Goal: Task Accomplishment & Management: Complete application form

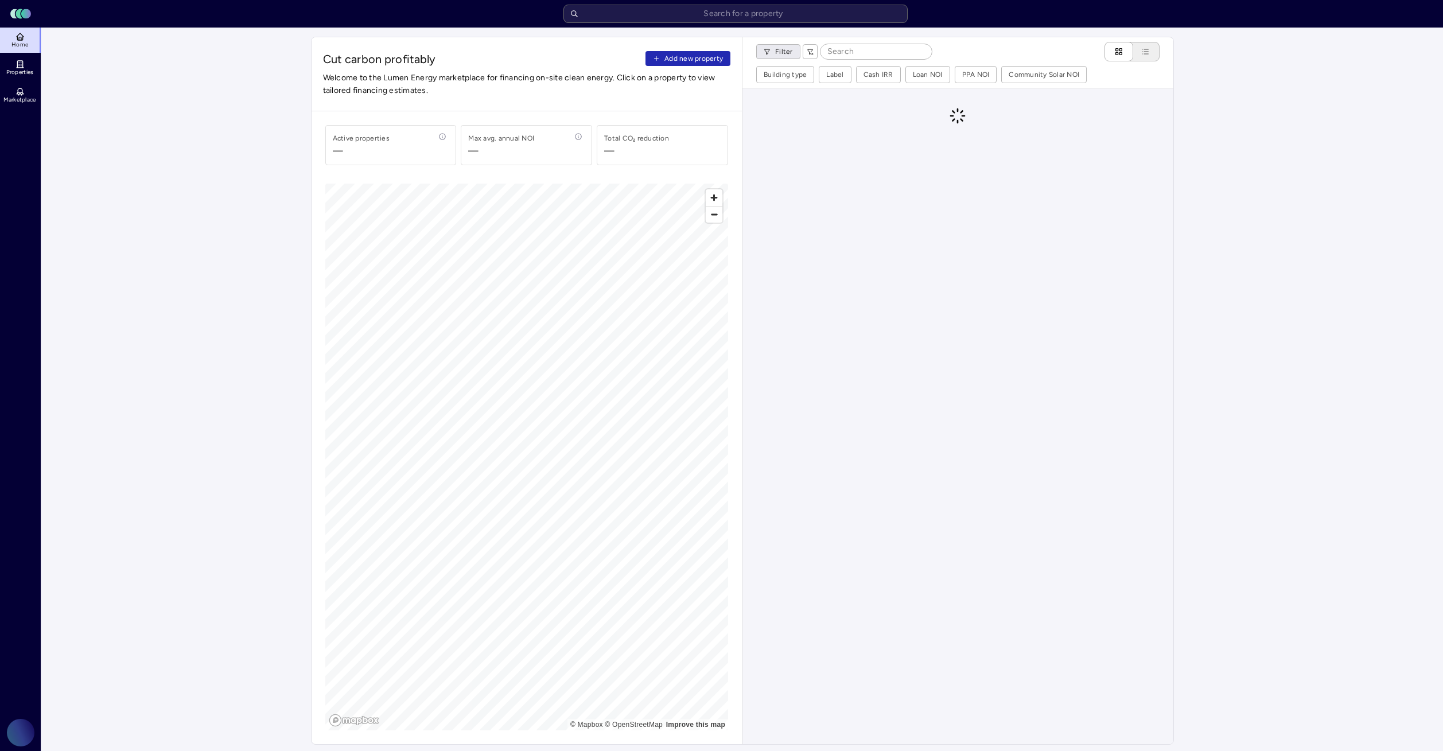
click at [789, 57] on html "Toggle Sidebar Lumen Energy Logo Home Properties Marketplace Gravity Climate [P…" at bounding box center [721, 664] width 1443 height 1329
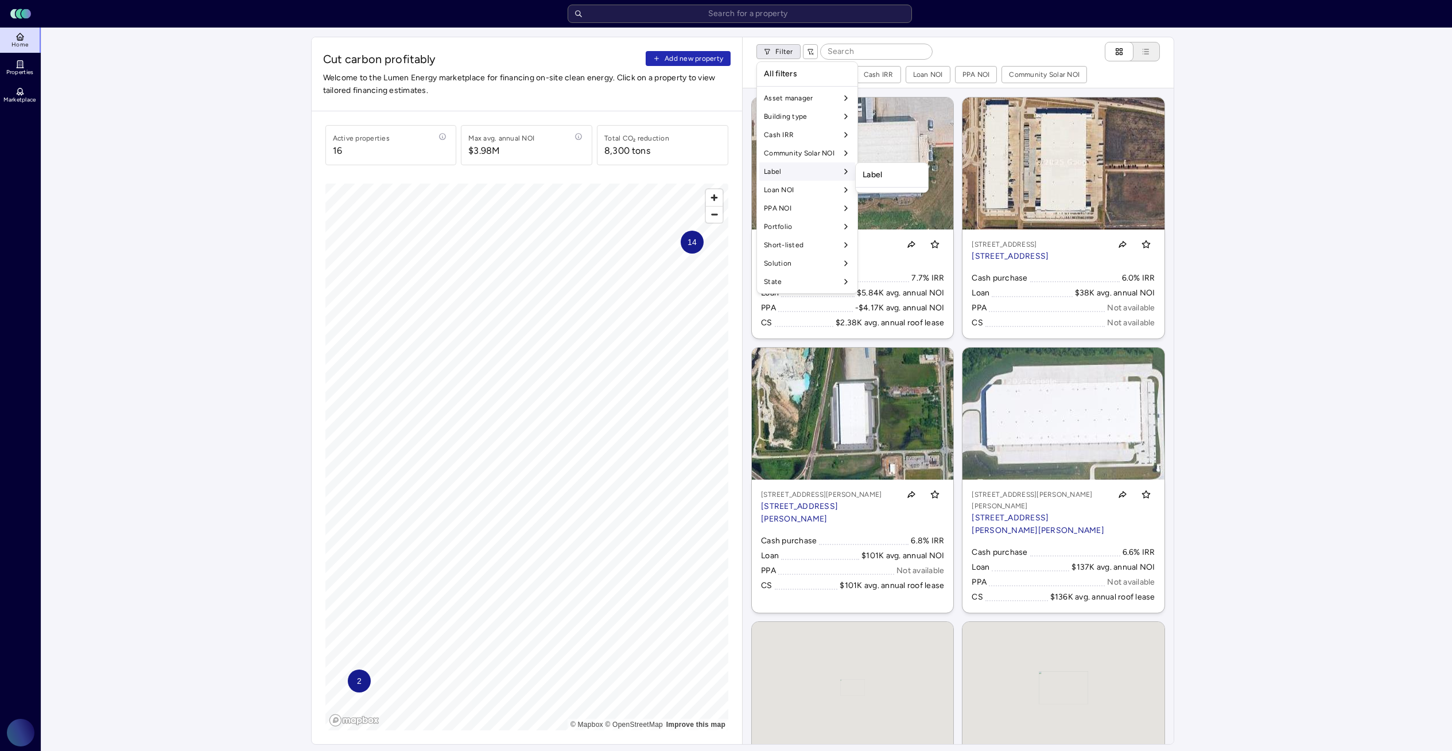
click at [801, 176] on div "Label" at bounding box center [807, 171] width 96 height 18
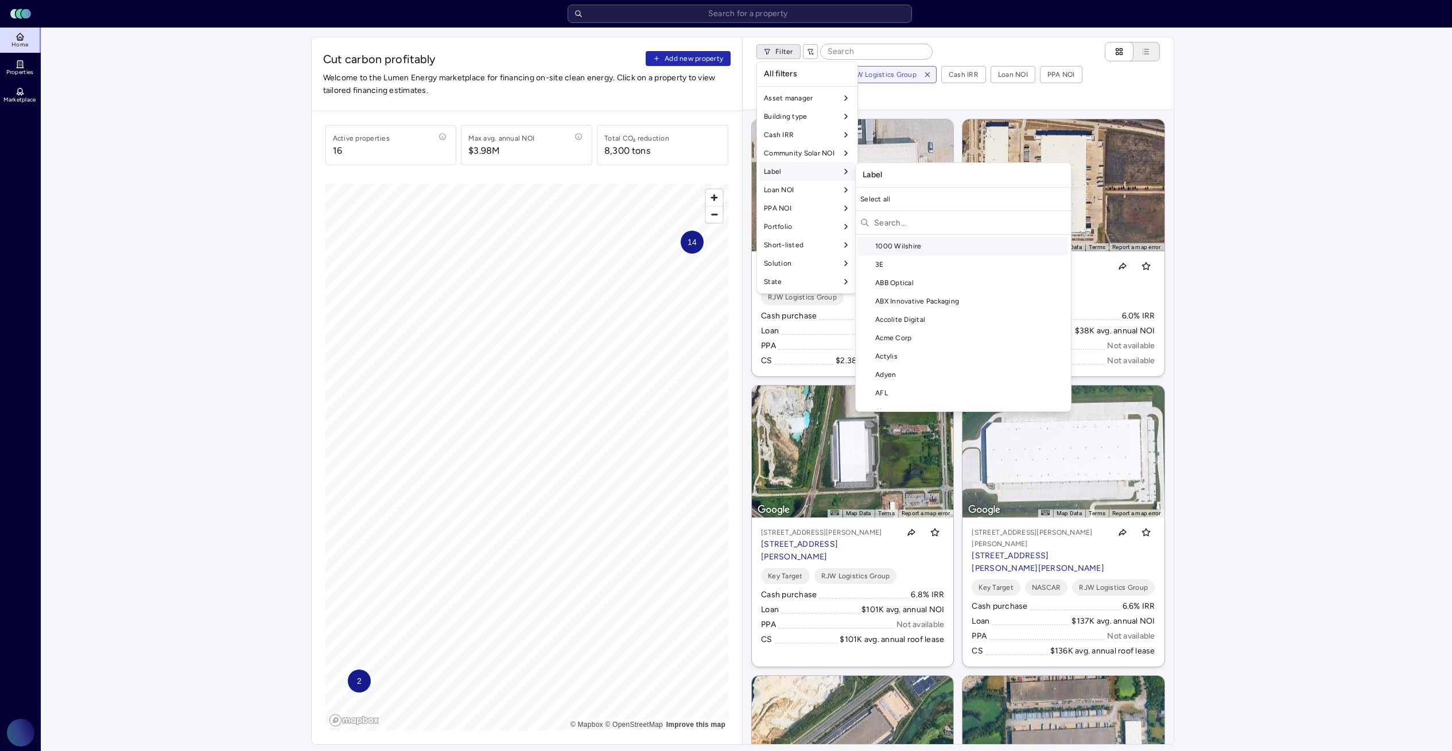
click at [898, 226] on input "text" at bounding box center [970, 223] width 192 height 18
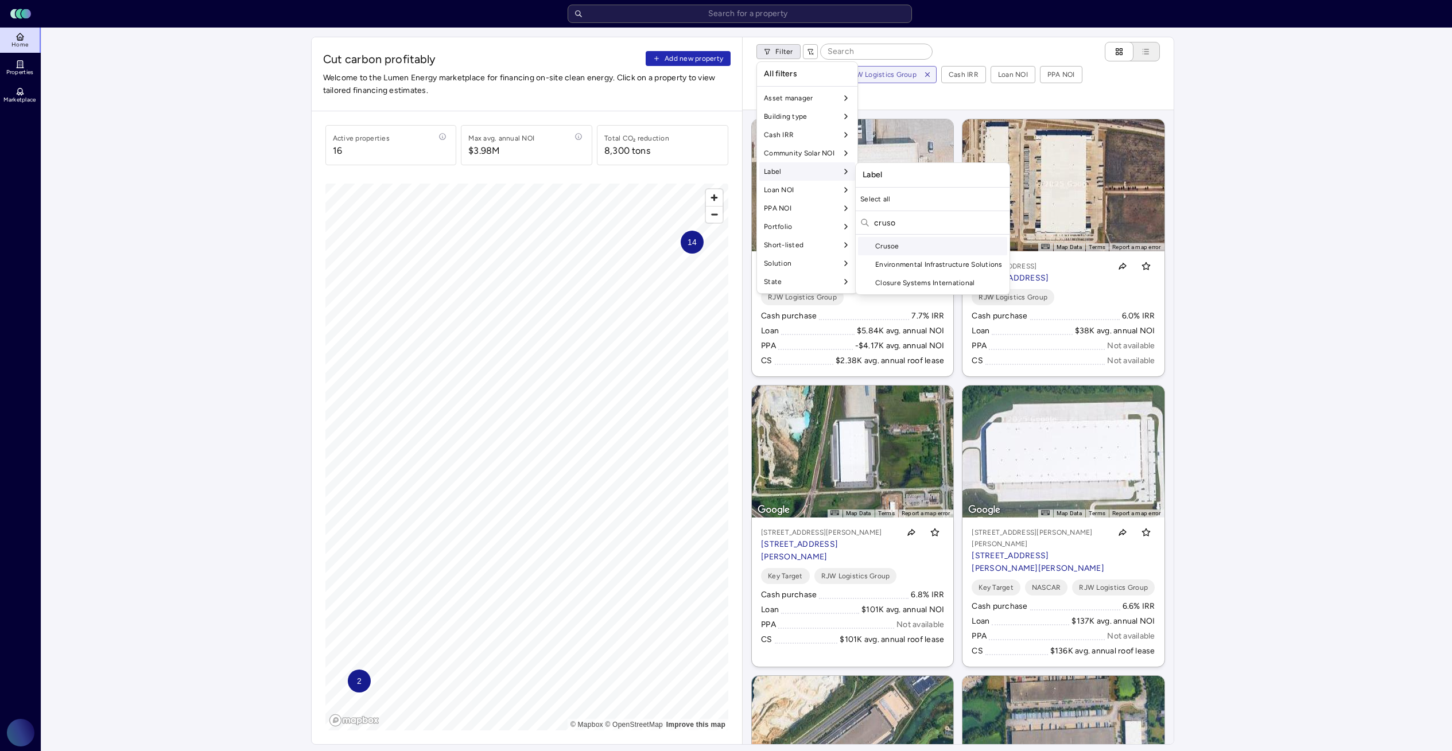
type input "cruso"
click at [940, 247] on div "Crusoe" at bounding box center [932, 246] width 149 height 18
click at [1183, 244] on html "Toggle Sidebar Lumen Energy Logo Home Properties Marketplace Gravity Climate [P…" at bounding box center [726, 664] width 1452 height 1329
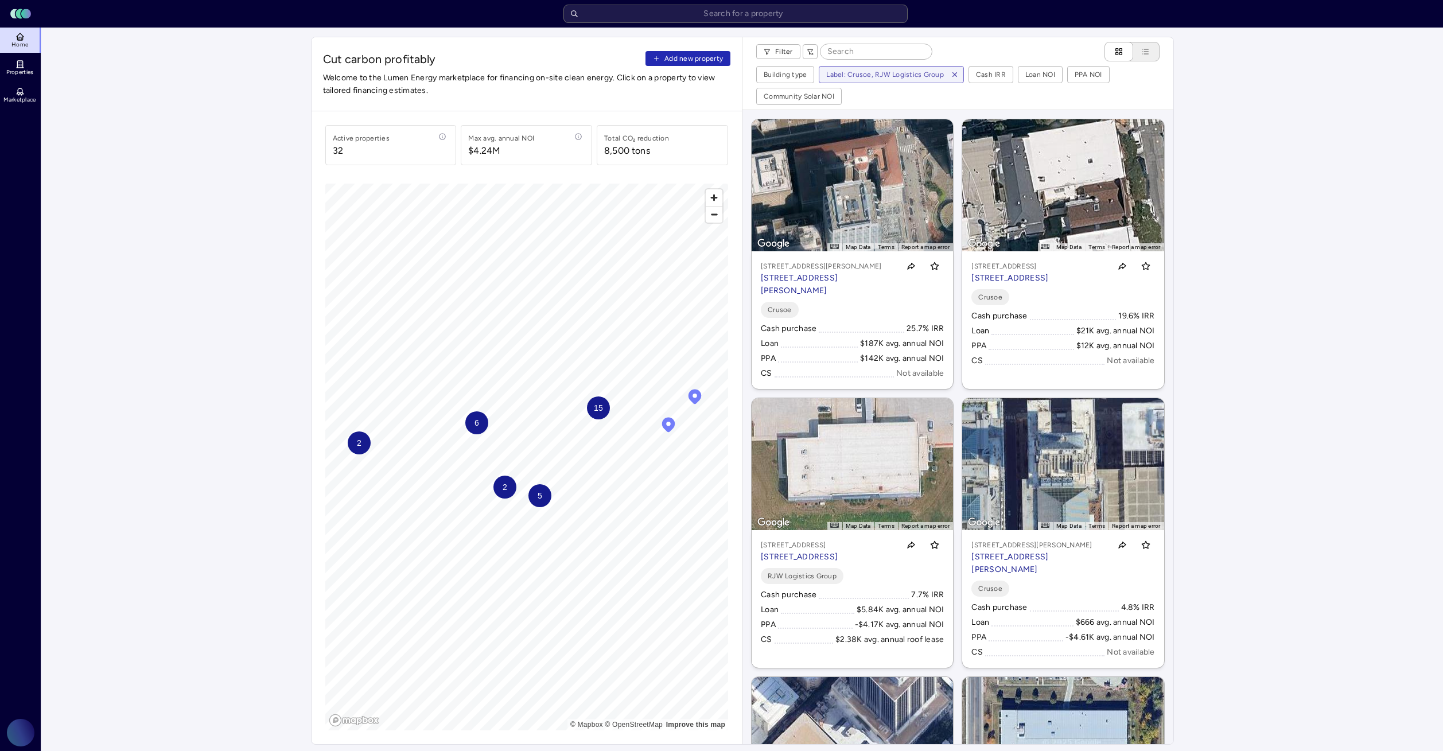
click at [859, 63] on div "Filter Building type Label: Crusoe, RJW Logistics Group Cash IRR Loan NOI PPA N…" at bounding box center [958, 73] width 431 height 72
click at [856, 52] on input at bounding box center [876, 51] width 111 height 15
type input "tulsa"
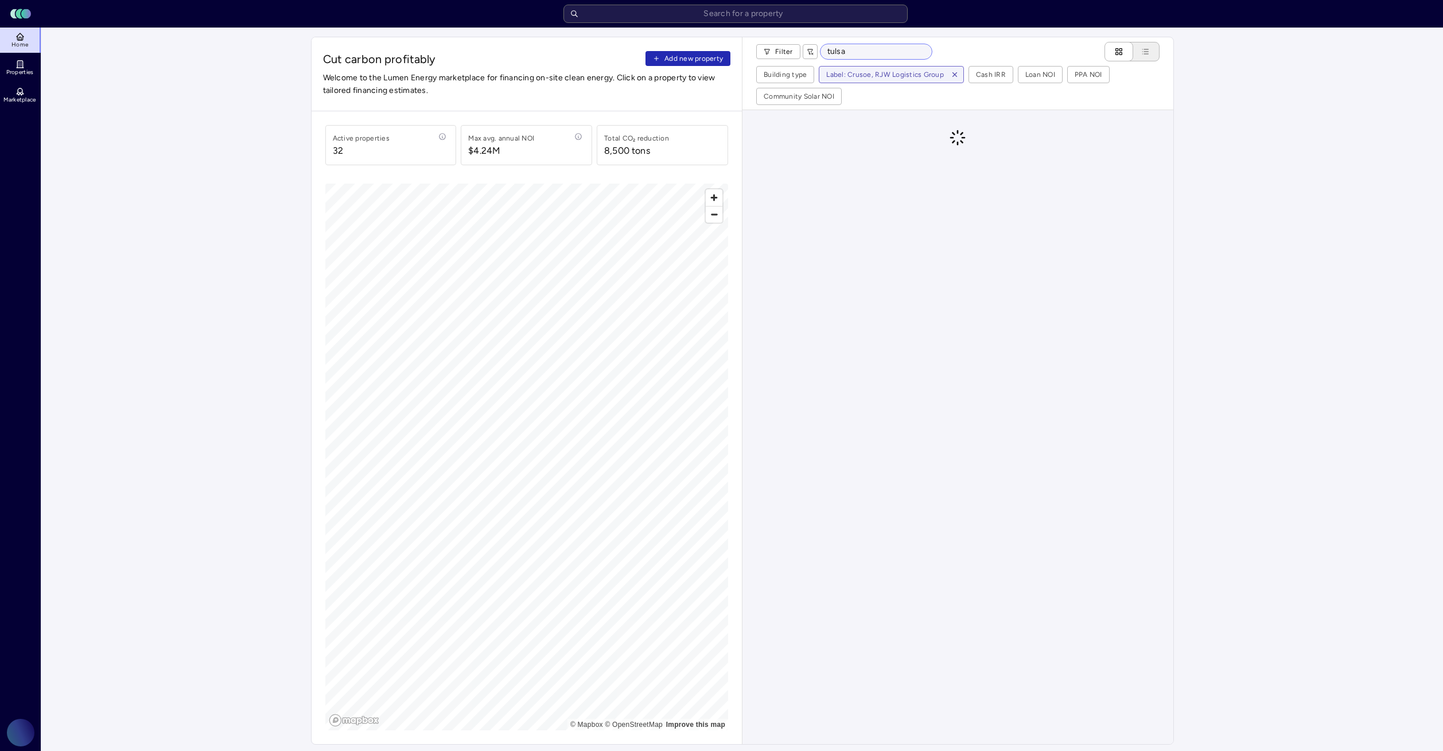
click at [859, 55] on input "tulsa" at bounding box center [876, 51] width 111 height 15
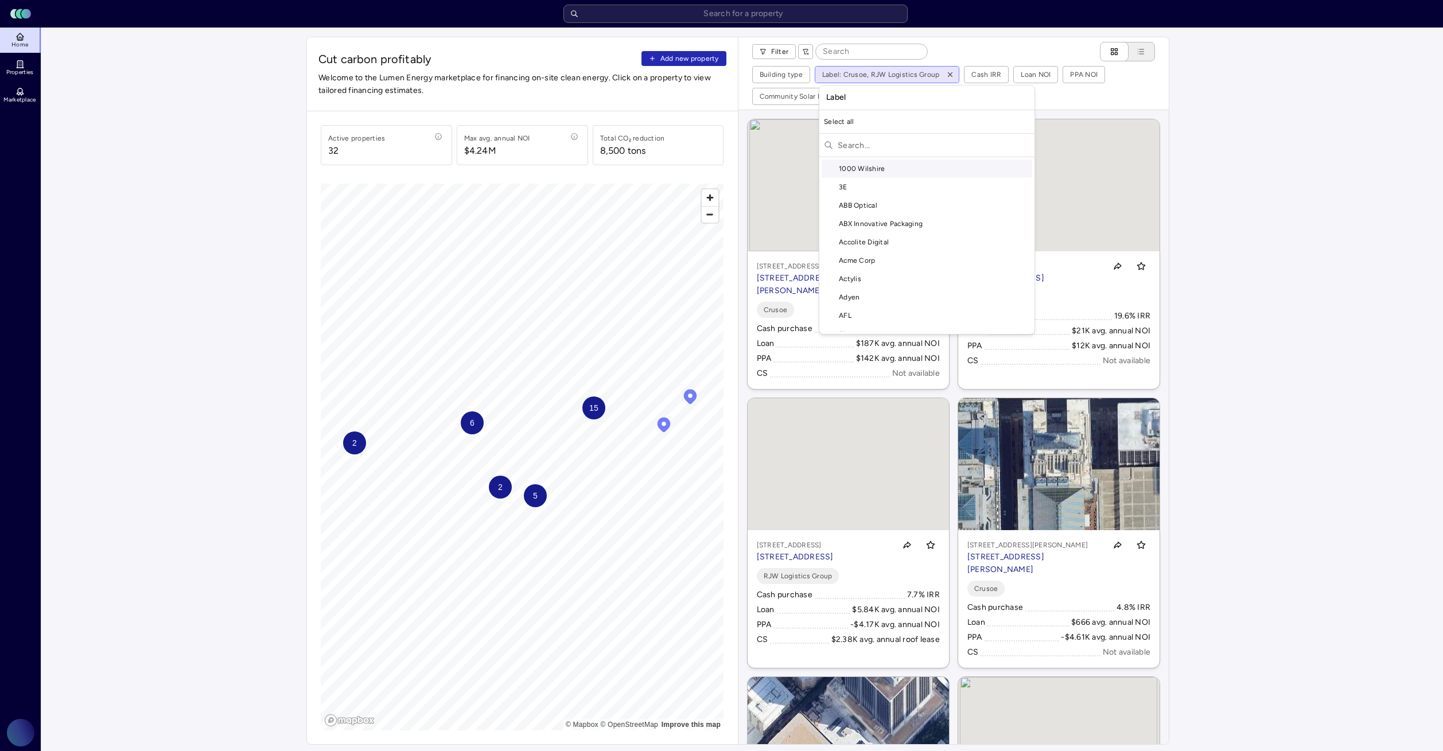
click at [931, 71] on html "Toggle Sidebar Lumen Energy Logo Home Properties Marketplace Gravity Climate [P…" at bounding box center [721, 664] width 1443 height 1329
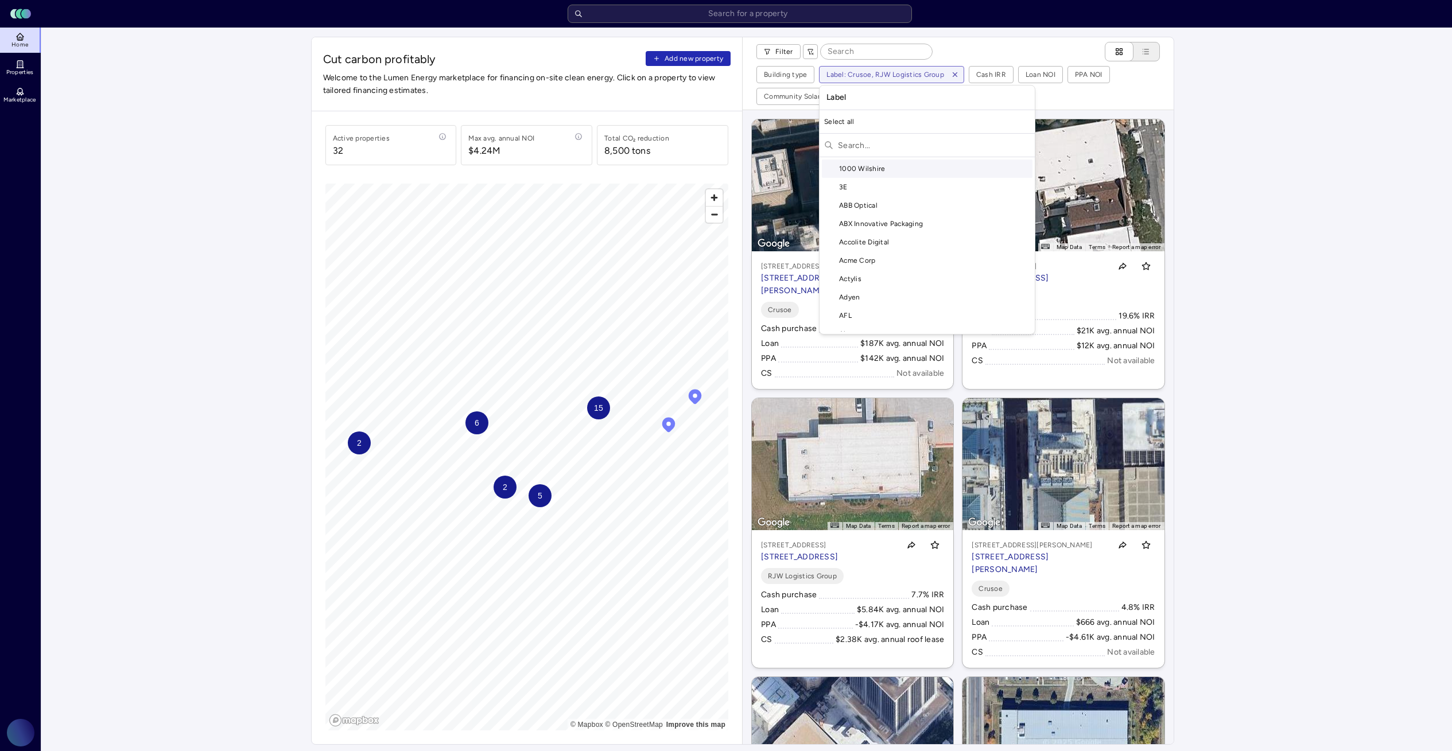
click at [1221, 196] on html "Toggle Sidebar Lumen Energy Logo Home Properties Marketplace Gravity Climate [P…" at bounding box center [726, 664] width 1452 height 1329
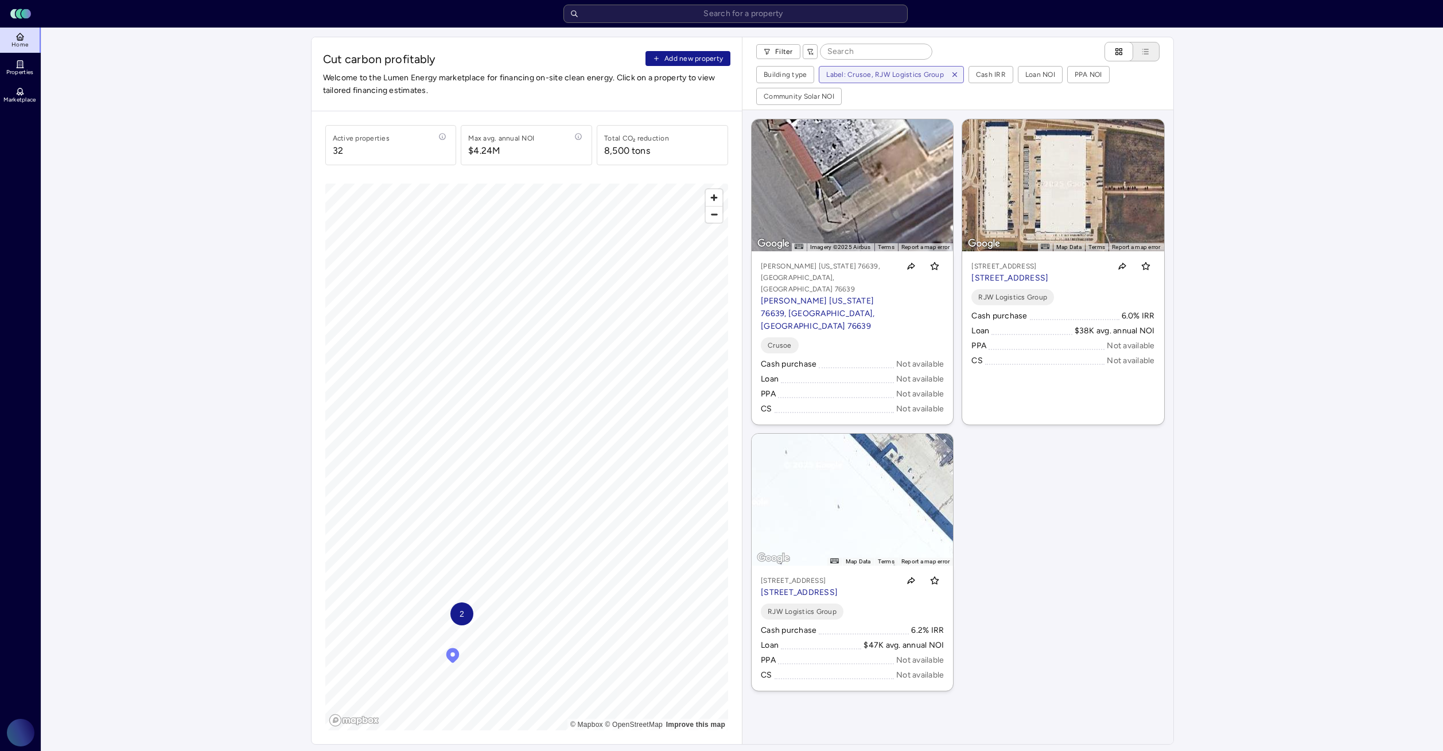
click at [702, 60] on span "Add new property" at bounding box center [694, 58] width 59 height 11
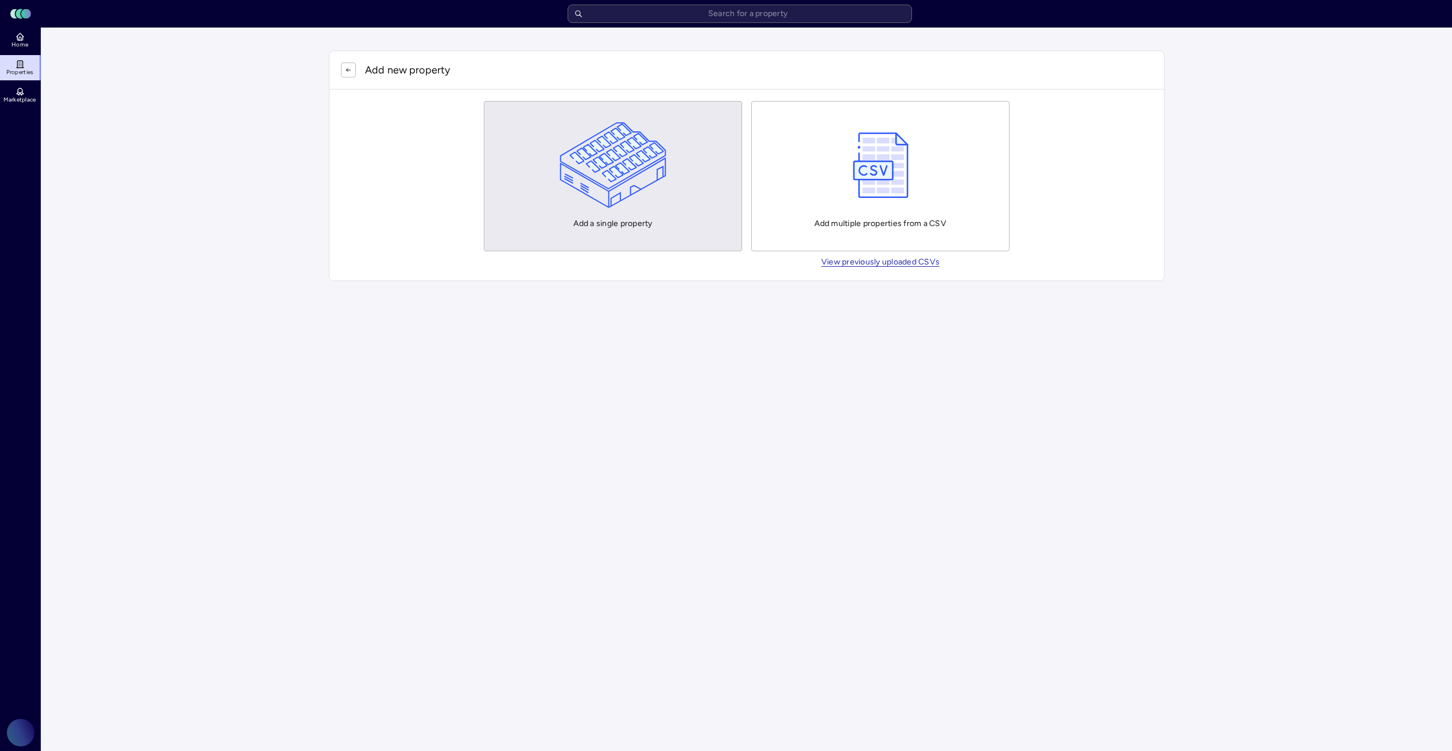
click at [644, 219] on div "Add a single property" at bounding box center [613, 176] width 107 height 108
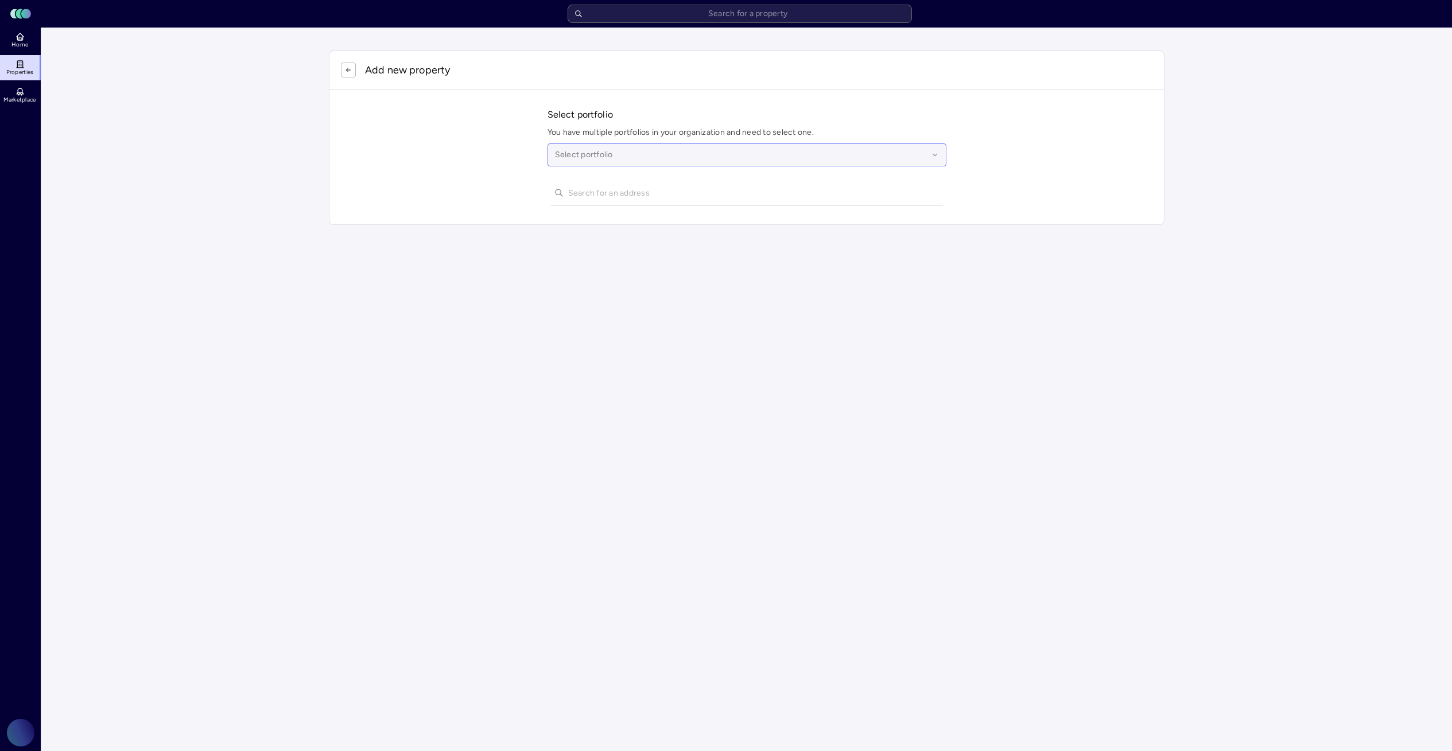
click at [637, 157] on div at bounding box center [741, 155] width 373 height 13
type input "crusoe"
type input "C"
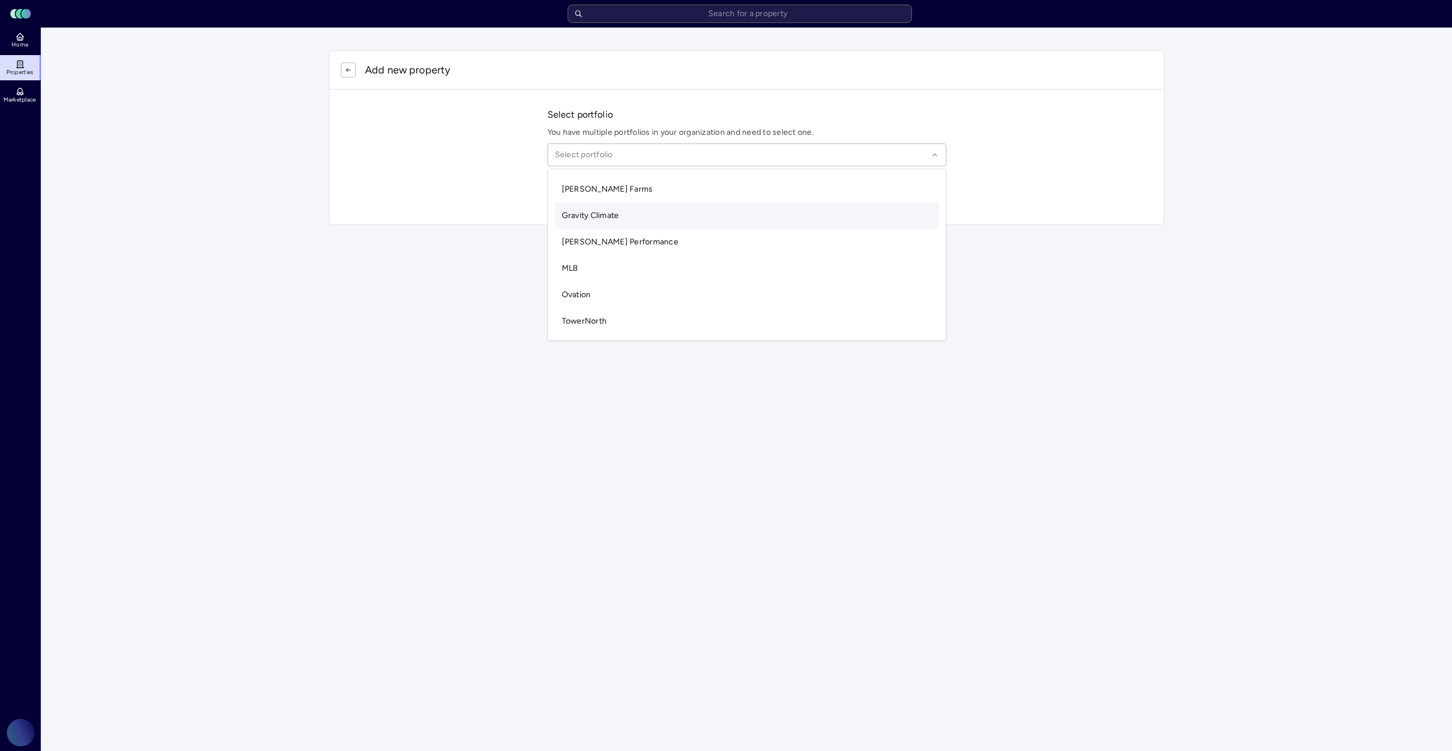
click at [650, 211] on div "Gravity Climate" at bounding box center [747, 216] width 384 height 26
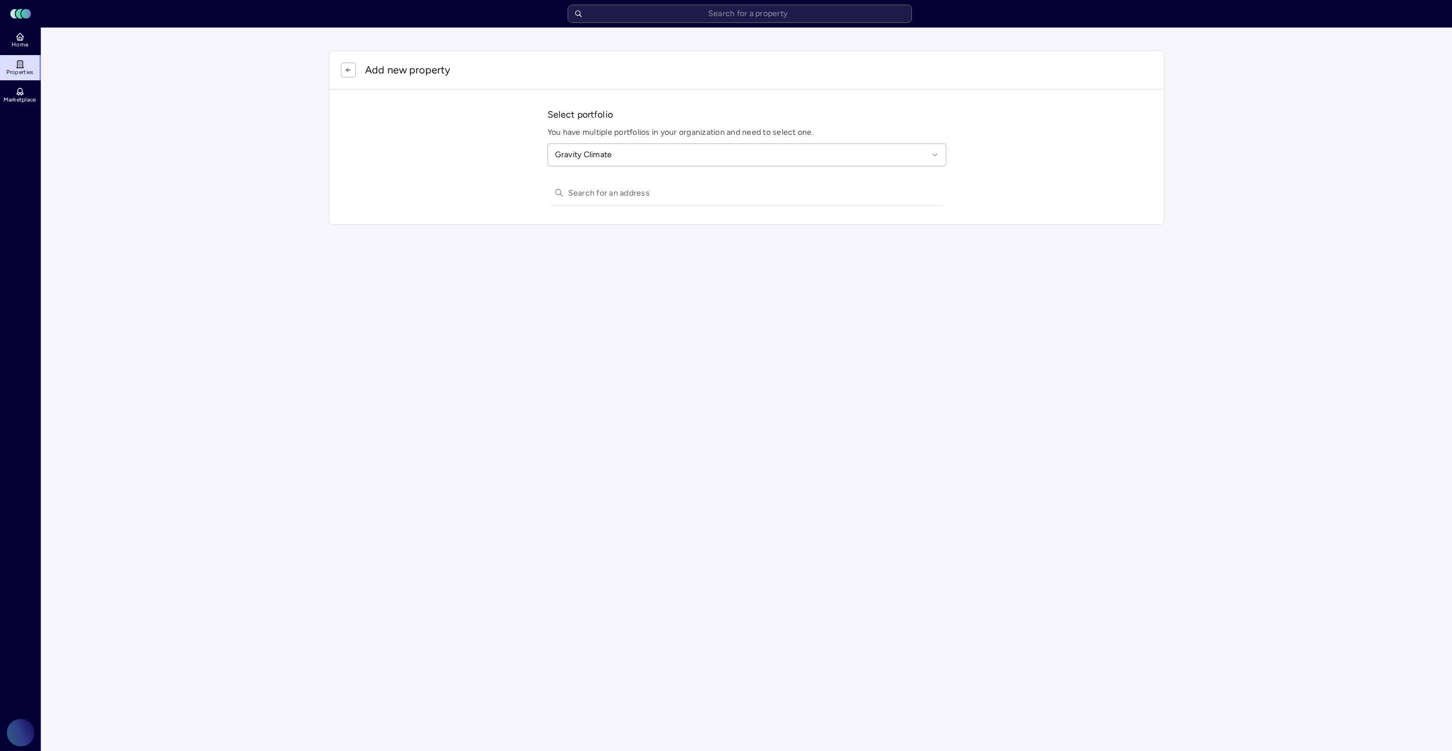
click at [633, 187] on input "text" at bounding box center [753, 192] width 371 height 25
paste input "[STREET_ADDRESS]"
type input "[STREET_ADDRESS]"
click at [676, 215] on div "[STREET_ADDRESS]" at bounding box center [747, 215] width 399 height 18
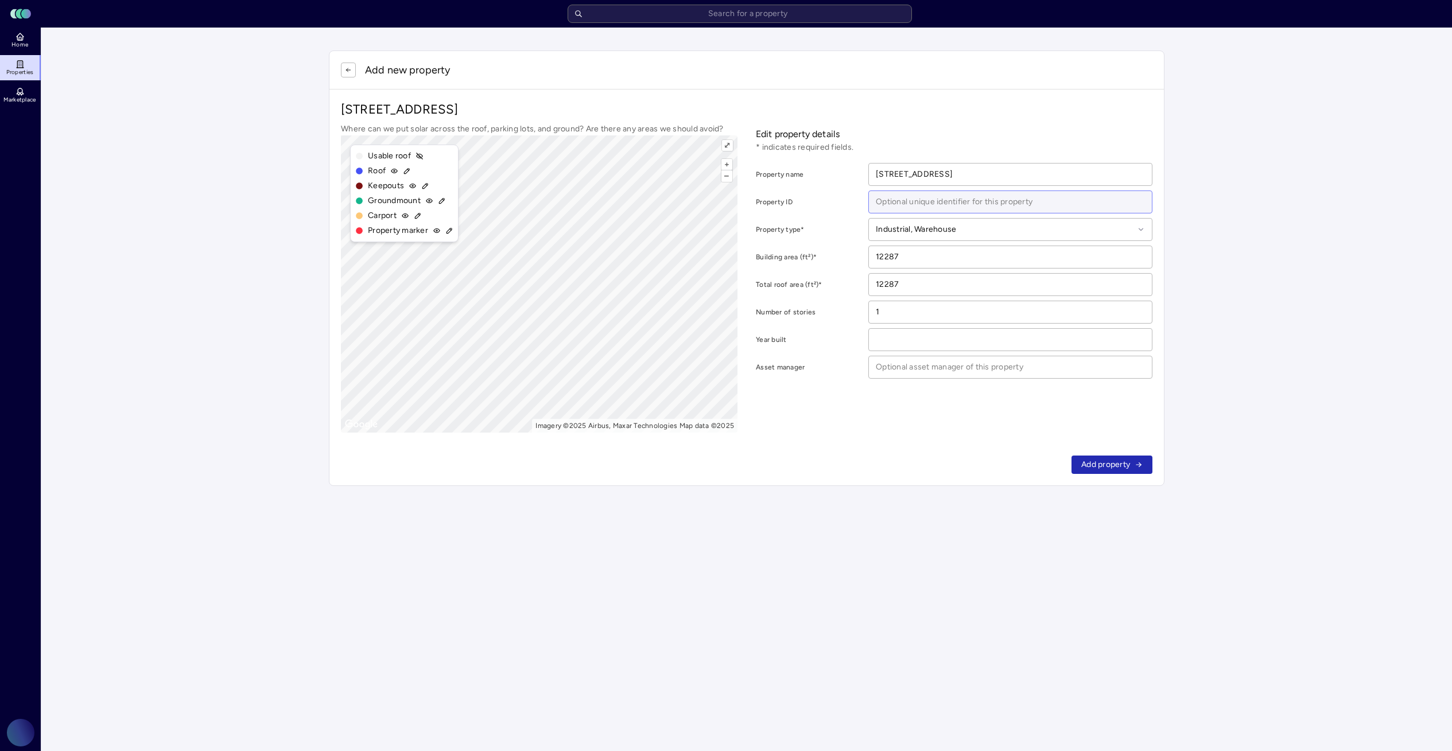
click at [996, 201] on input at bounding box center [1010, 202] width 283 height 22
click at [998, 235] on div at bounding box center [1005, 229] width 258 height 13
click at [996, 358] on div "Industrial, Manufacturing" at bounding box center [1010, 361] width 269 height 26
click at [405, 174] on icon at bounding box center [406, 171] width 5 height 5
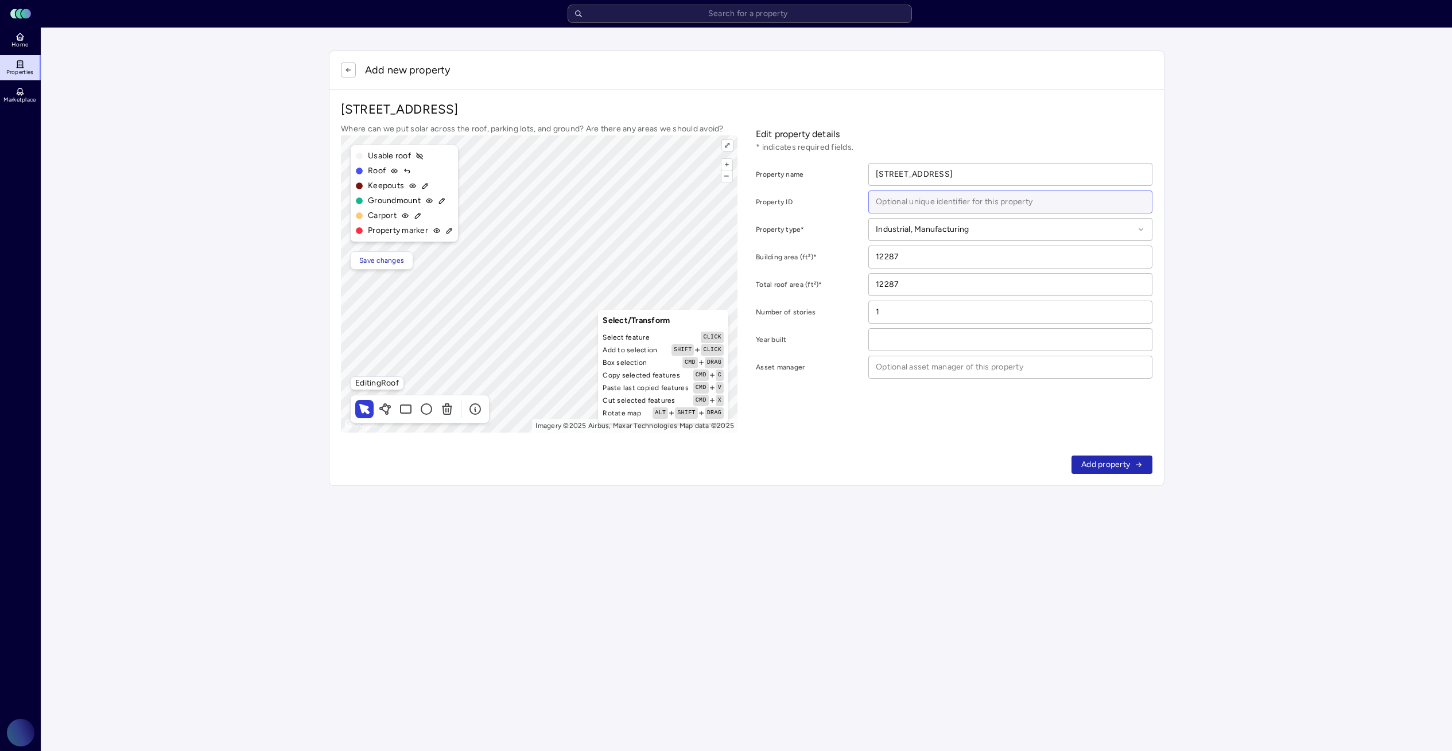
click at [934, 209] on input at bounding box center [1010, 202] width 283 height 22
click at [935, 200] on input at bounding box center [1010, 202] width 283 height 22
type input "Crusoe"
click at [926, 172] on input "[STREET_ADDRESS]" at bounding box center [1010, 175] width 283 height 22
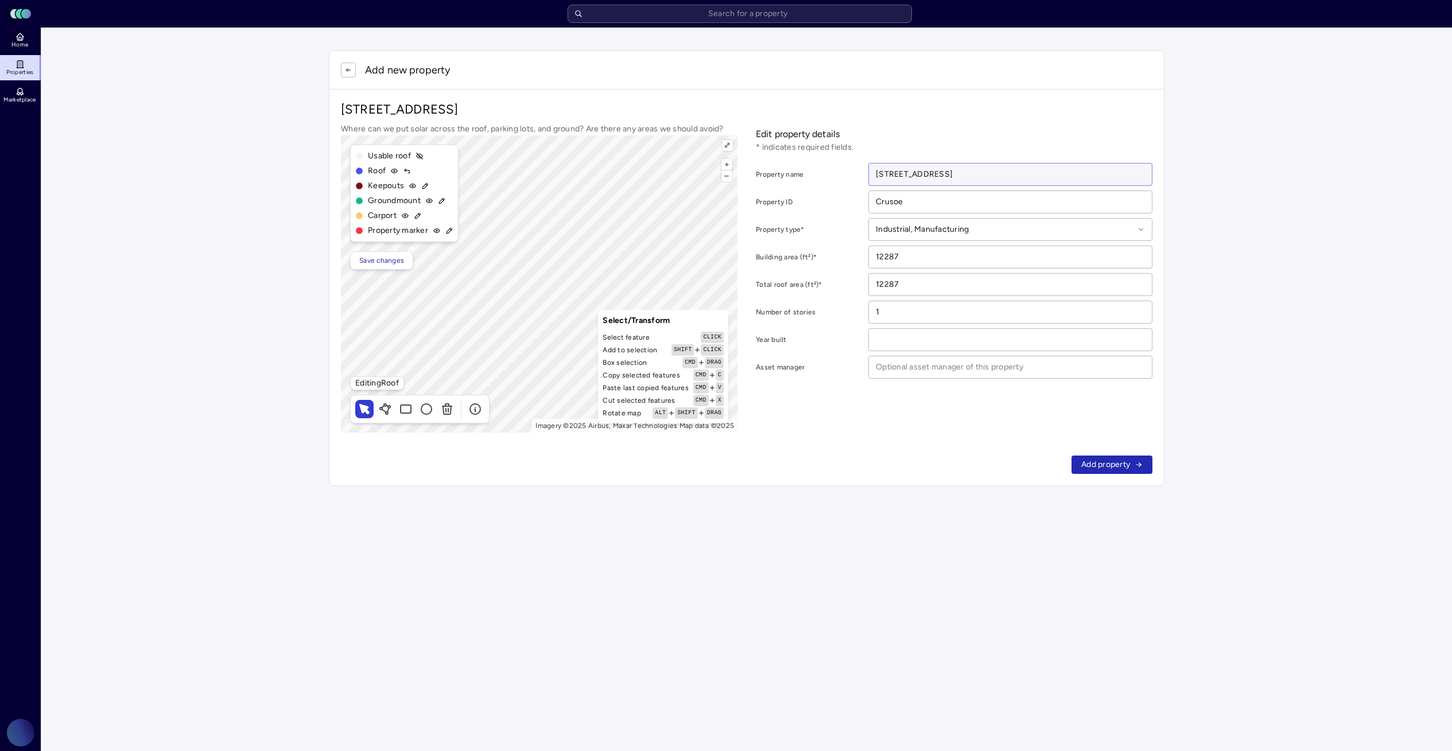
click at [926, 172] on input "[STREET_ADDRESS]" at bounding box center [1010, 175] width 283 height 22
click at [343, 67] on button "button" at bounding box center [348, 70] width 15 height 15
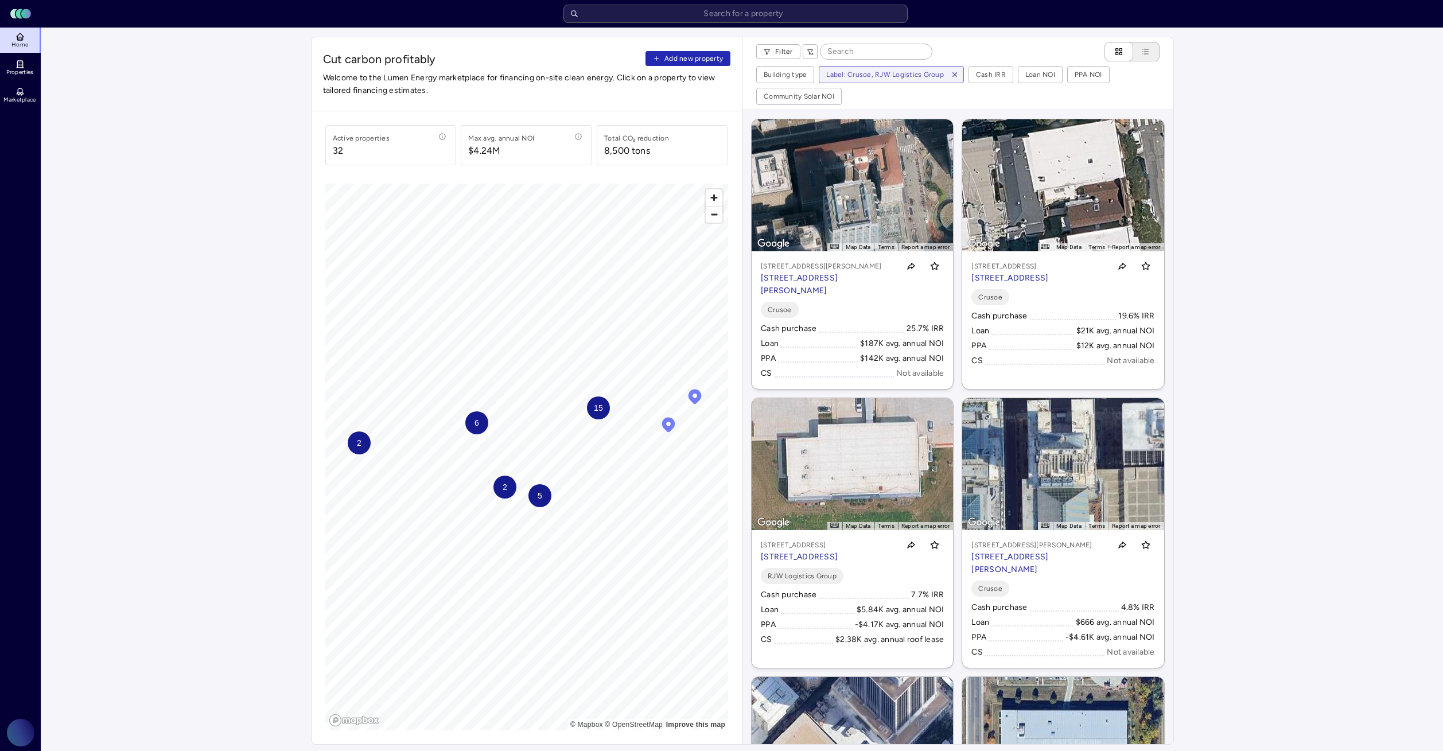
click at [690, 45] on div "Cut carbon profitably Add new property Welcome to the Lumen Energy marketplace …" at bounding box center [527, 74] width 431 height 74
click at [686, 60] on span "Add new property" at bounding box center [694, 58] width 59 height 11
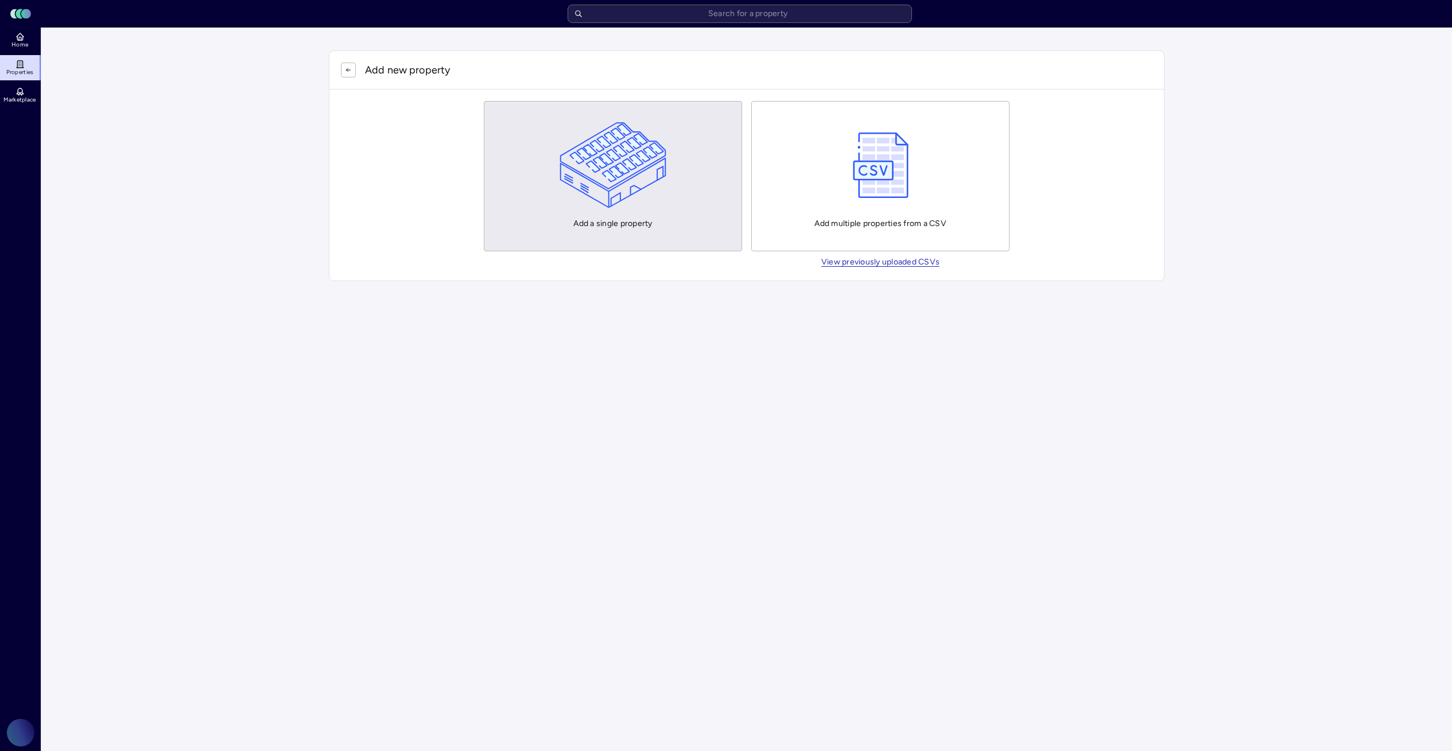
click at [641, 176] on img "button" at bounding box center [613, 165] width 107 height 86
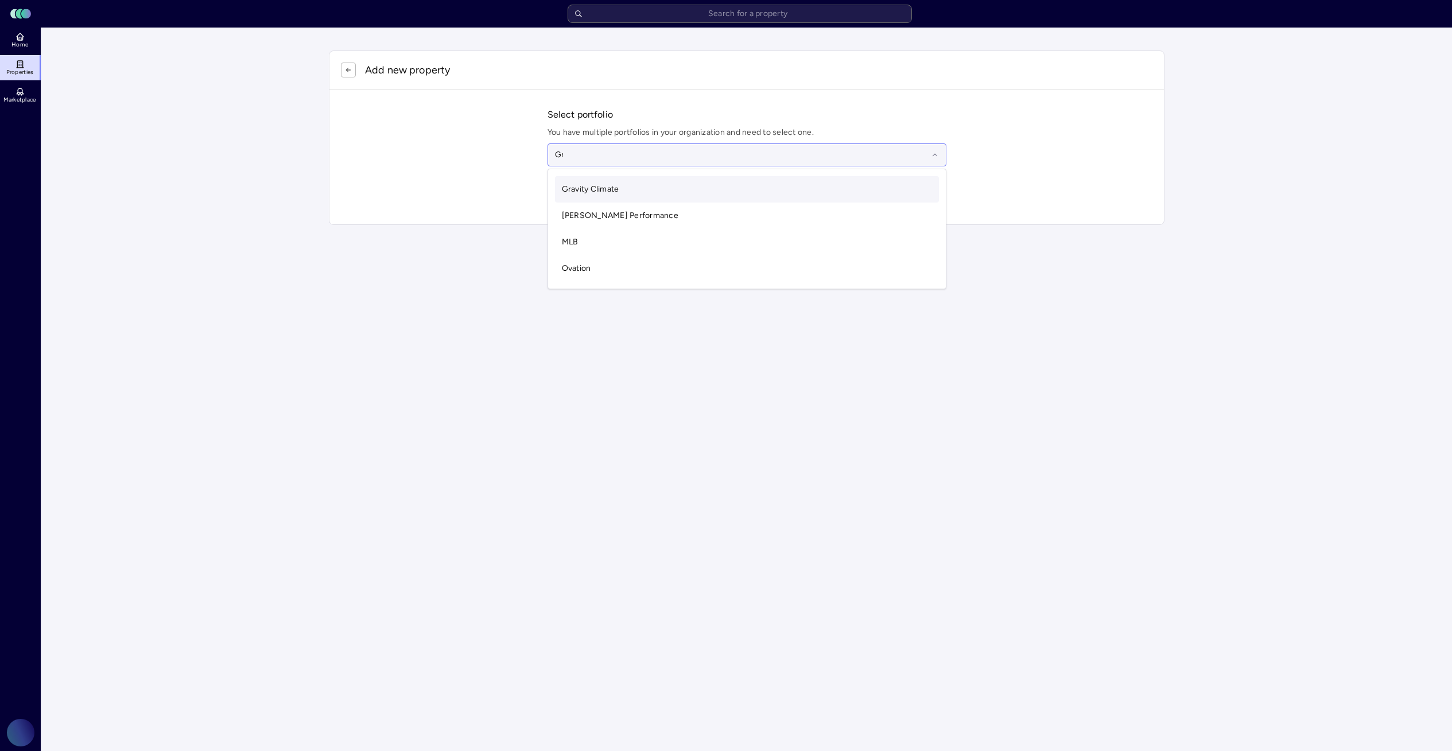
type input "Gra"
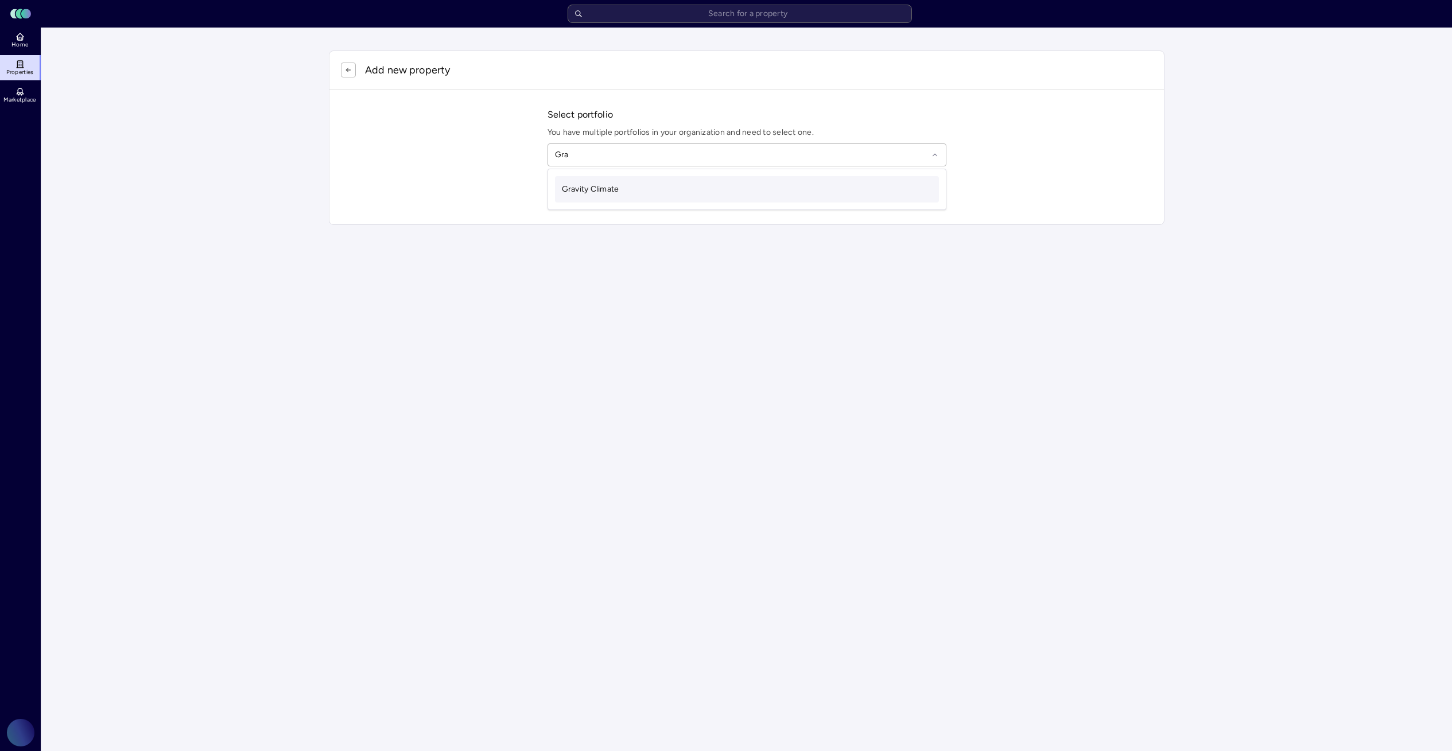
click at [634, 192] on div "Gravity Climate" at bounding box center [747, 189] width 384 height 26
click at [628, 193] on input "text" at bounding box center [753, 192] width 371 height 25
paste input "[STREET_ADDRESS][US_STATE]"
click at [755, 194] on input "[STREET_ADDRESS][US_STATE]" at bounding box center [753, 192] width 371 height 25
click at [750, 191] on input "[STREET_ADDRESS][US_STATE]" at bounding box center [753, 192] width 371 height 25
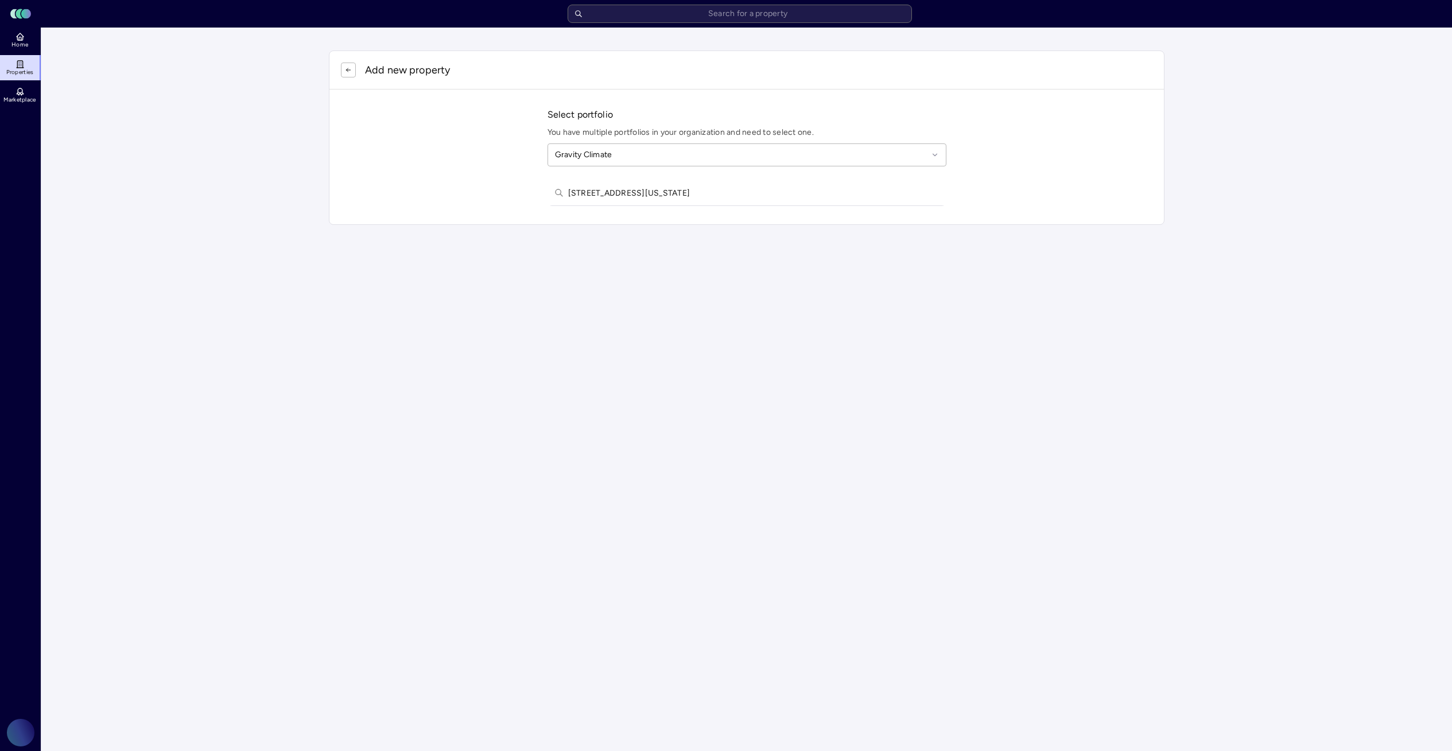
click at [660, 191] on input "[STREET_ADDRESS][US_STATE]" at bounding box center [753, 192] width 371 height 25
type input "[STREET_ADDRESS]"
click at [561, 191] on icon at bounding box center [558, 192] width 9 height 9
click at [554, 196] on icon at bounding box center [558, 192] width 9 height 9
click at [589, 191] on input "[STREET_ADDRESS]" at bounding box center [753, 192] width 371 height 25
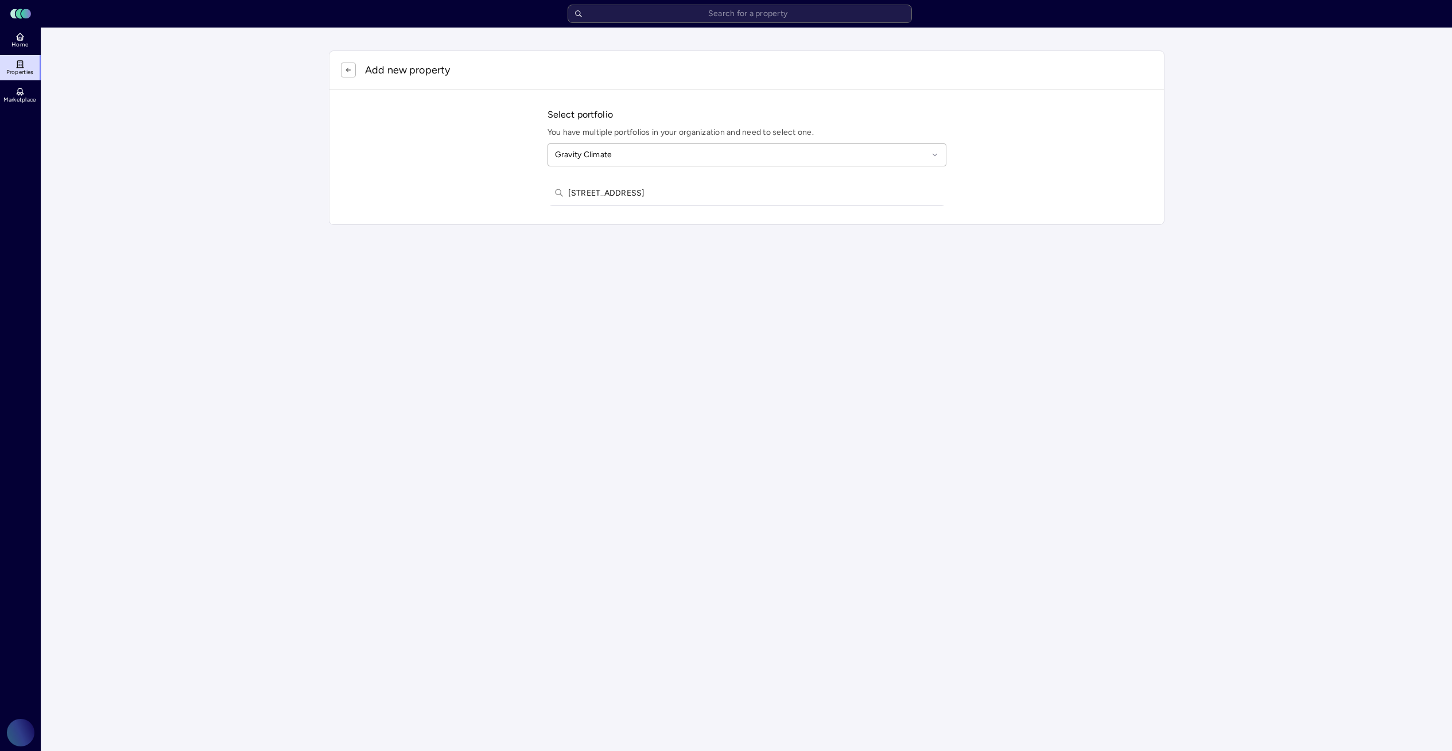
click at [589, 191] on input "[STREET_ADDRESS]" at bounding box center [753, 192] width 371 height 25
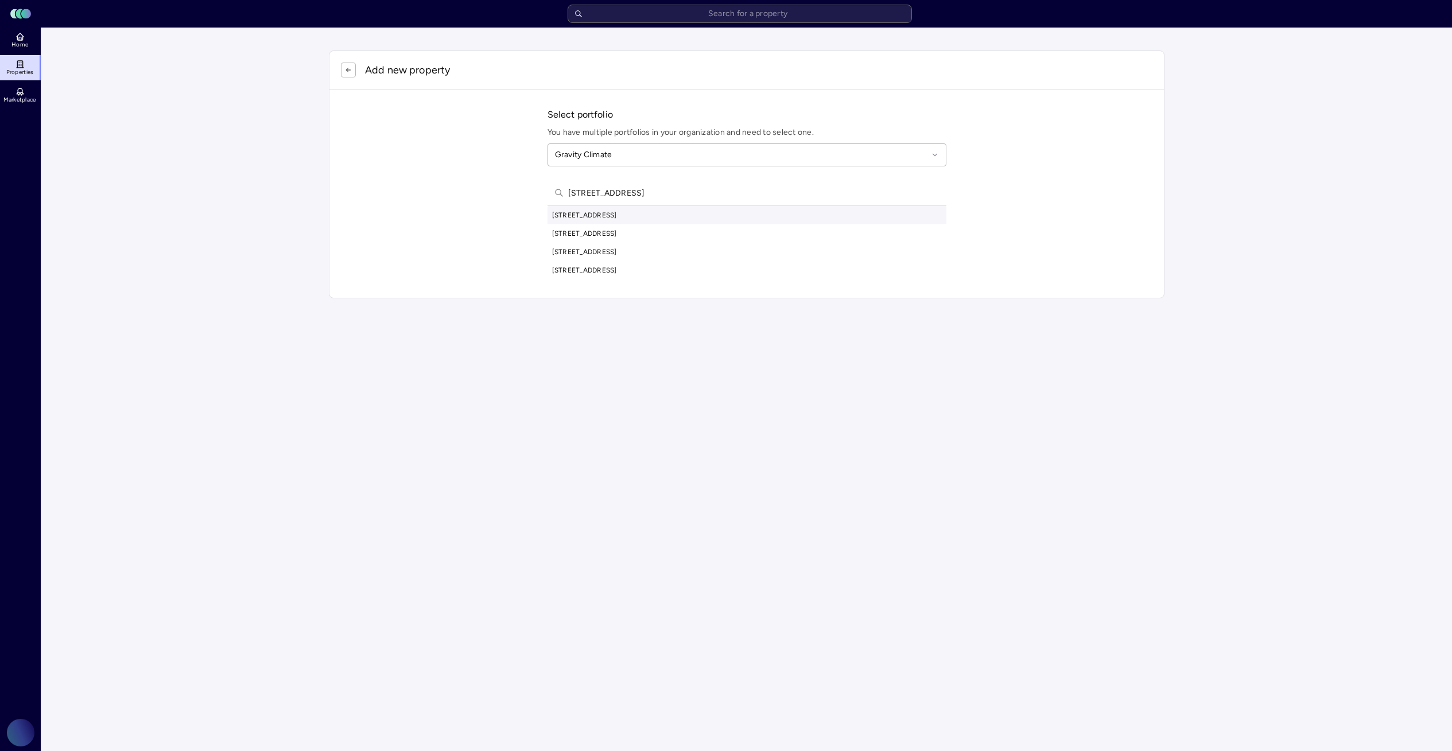
type input "[STREET_ADDRESS]"
click at [657, 209] on div "[STREET_ADDRESS]" at bounding box center [747, 215] width 399 height 18
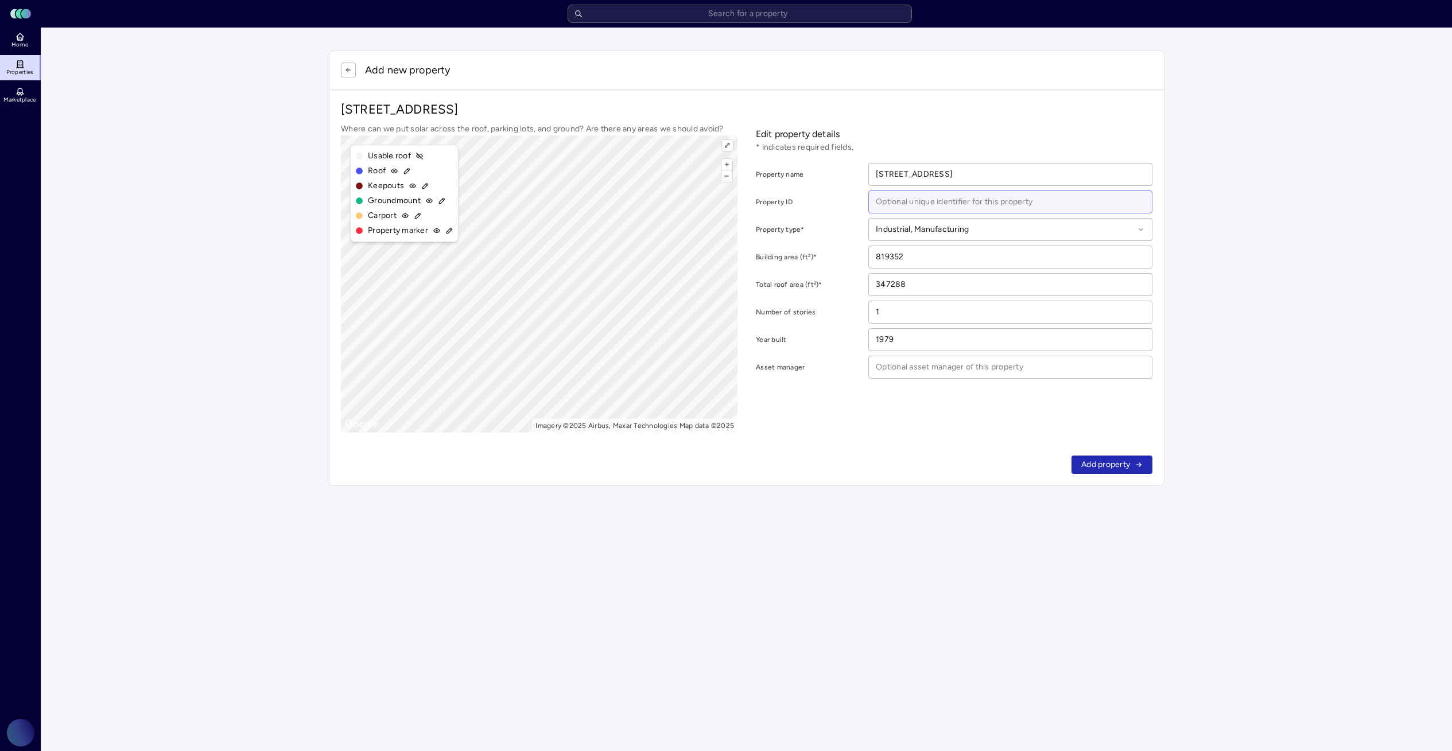
click at [971, 200] on input at bounding box center [1010, 202] width 283 height 22
click at [888, 198] on input "Tusla" at bounding box center [1010, 202] width 283 height 22
paste input "lsa MFG 1"
type input "Tulsa MFG 1"
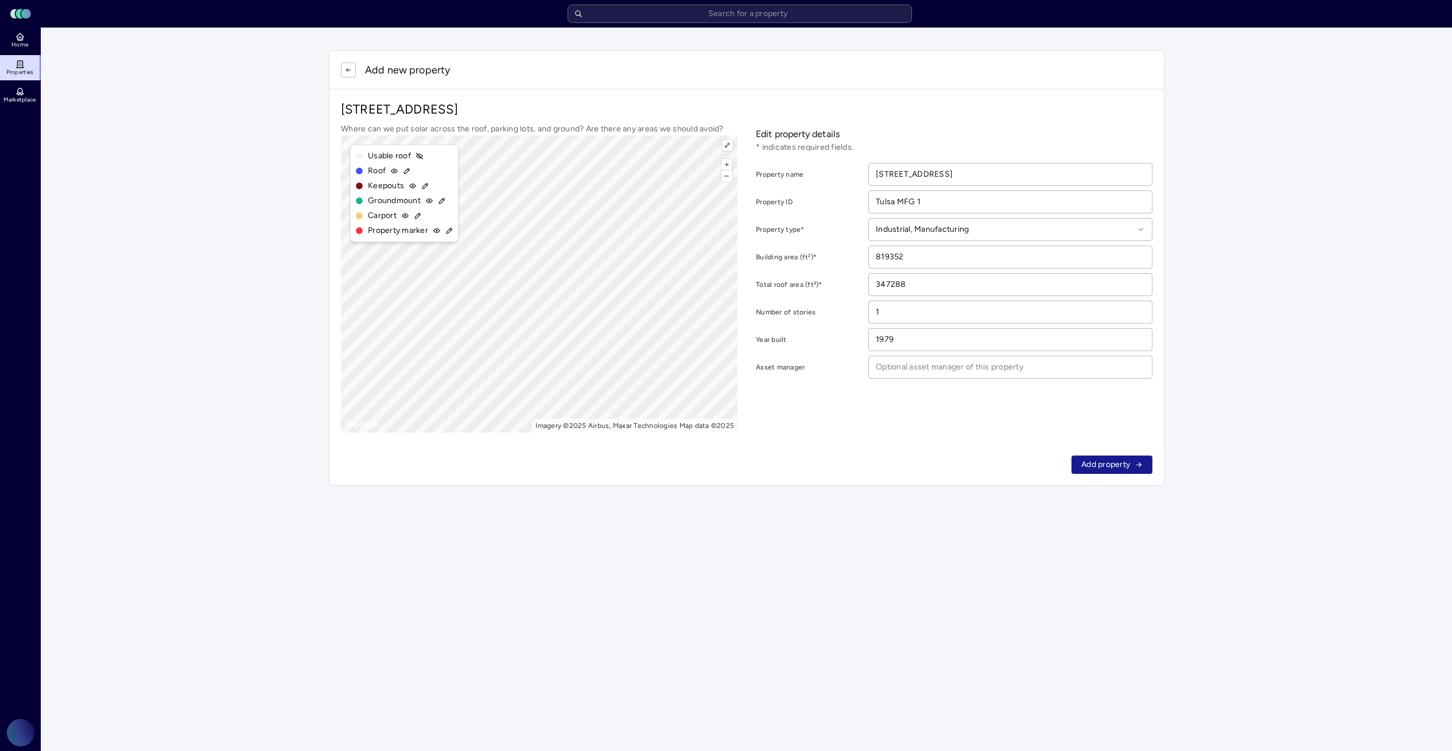
click at [1109, 468] on span "Add property" at bounding box center [1105, 465] width 49 height 13
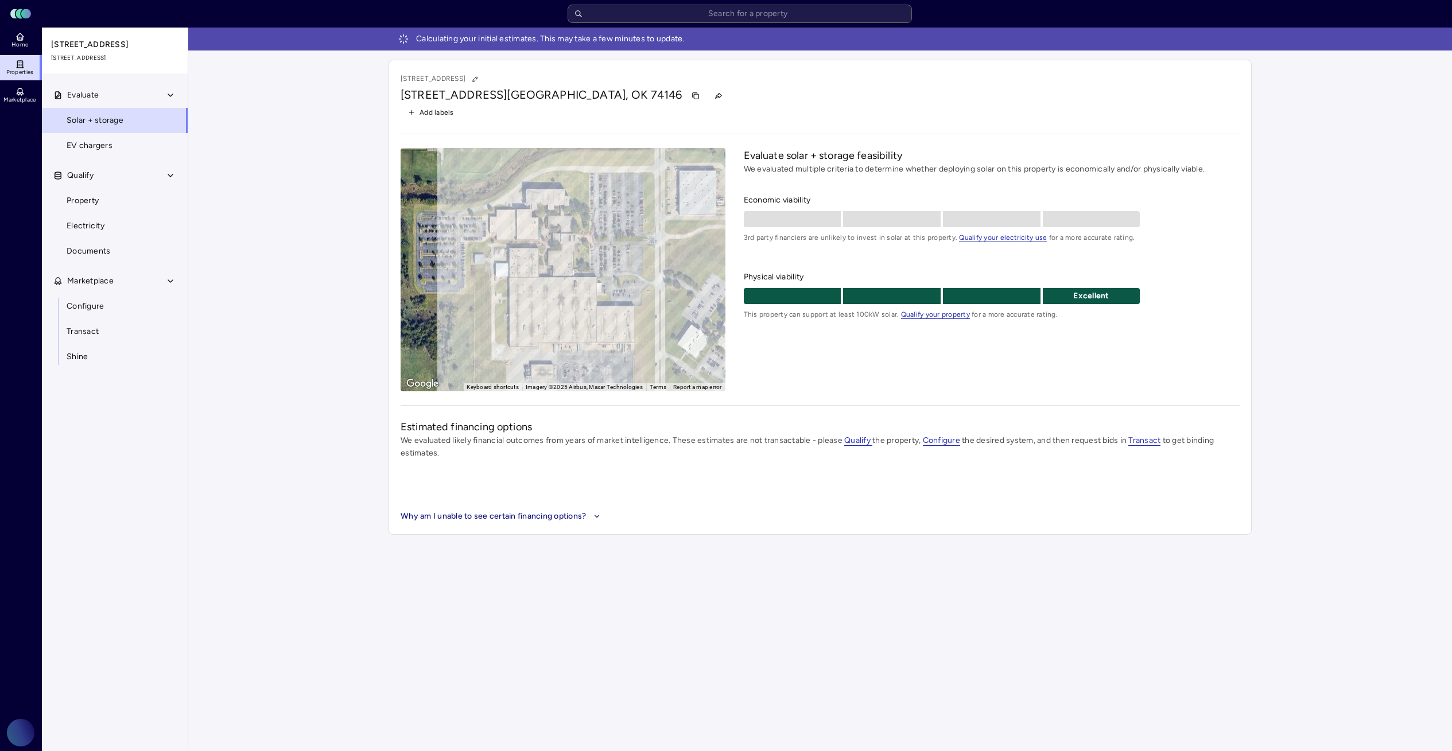
click at [434, 112] on span "Add labels" at bounding box center [437, 112] width 34 height 11
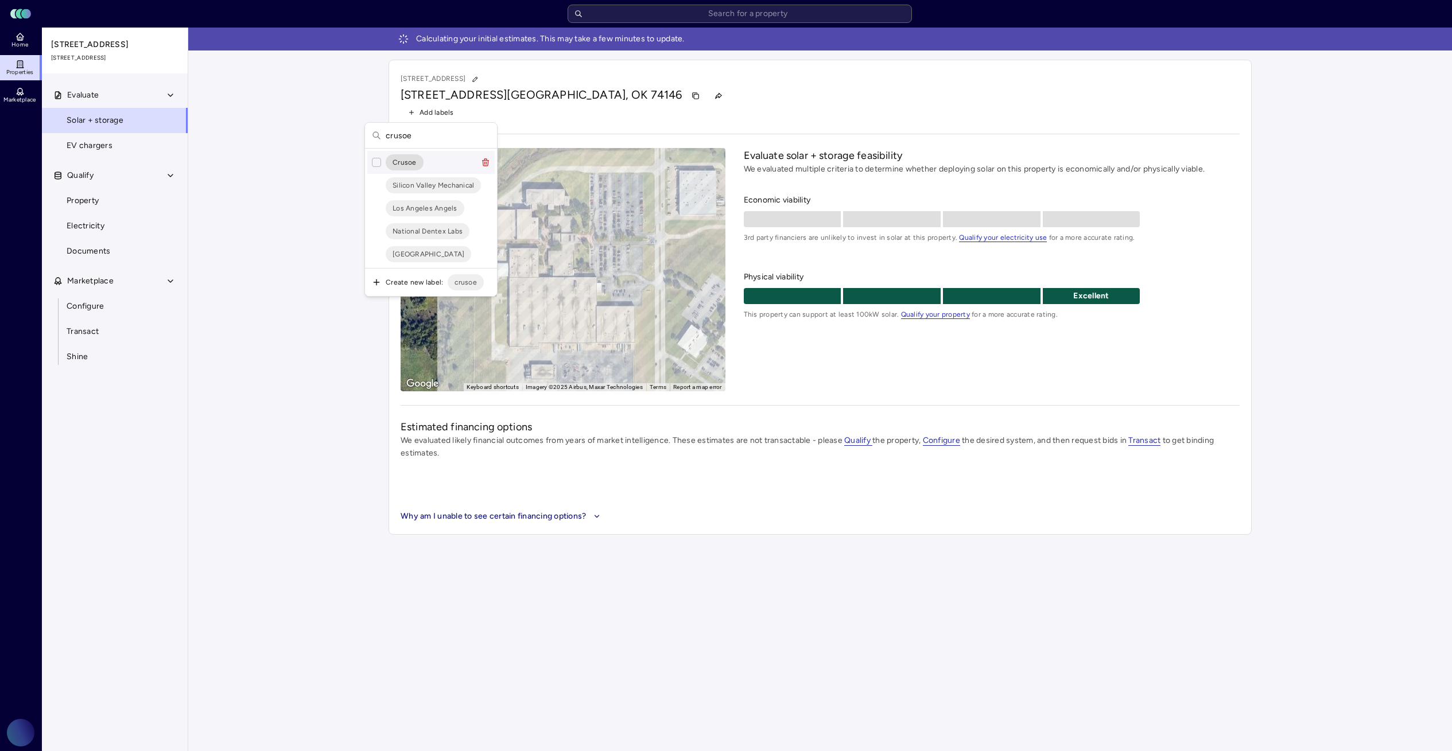
type input "crusoe"
click at [380, 161] on button "Suggestions" at bounding box center [376, 162] width 9 height 9
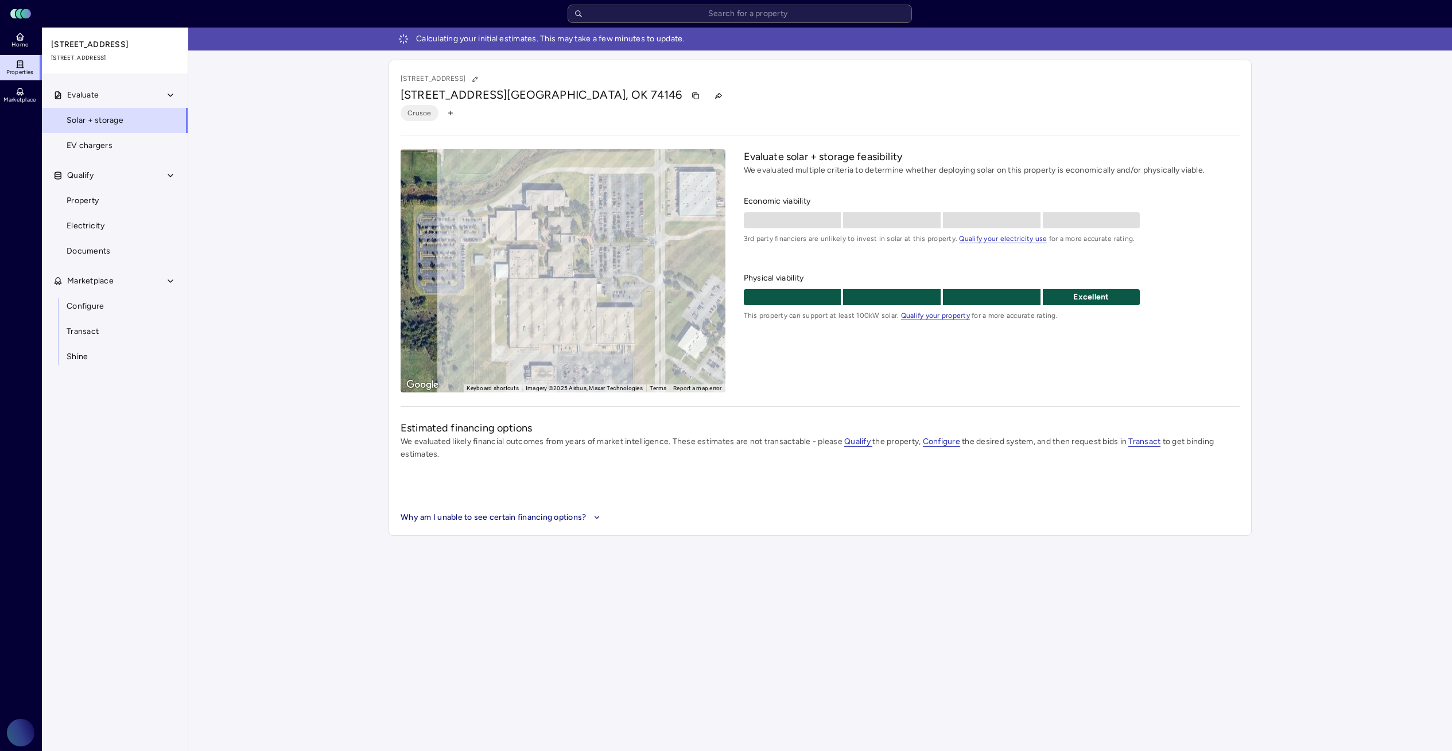
click at [458, 98] on span "[STREET_ADDRESS]" at bounding box center [454, 95] width 106 height 14
copy div "[STREET_ADDRESS]"
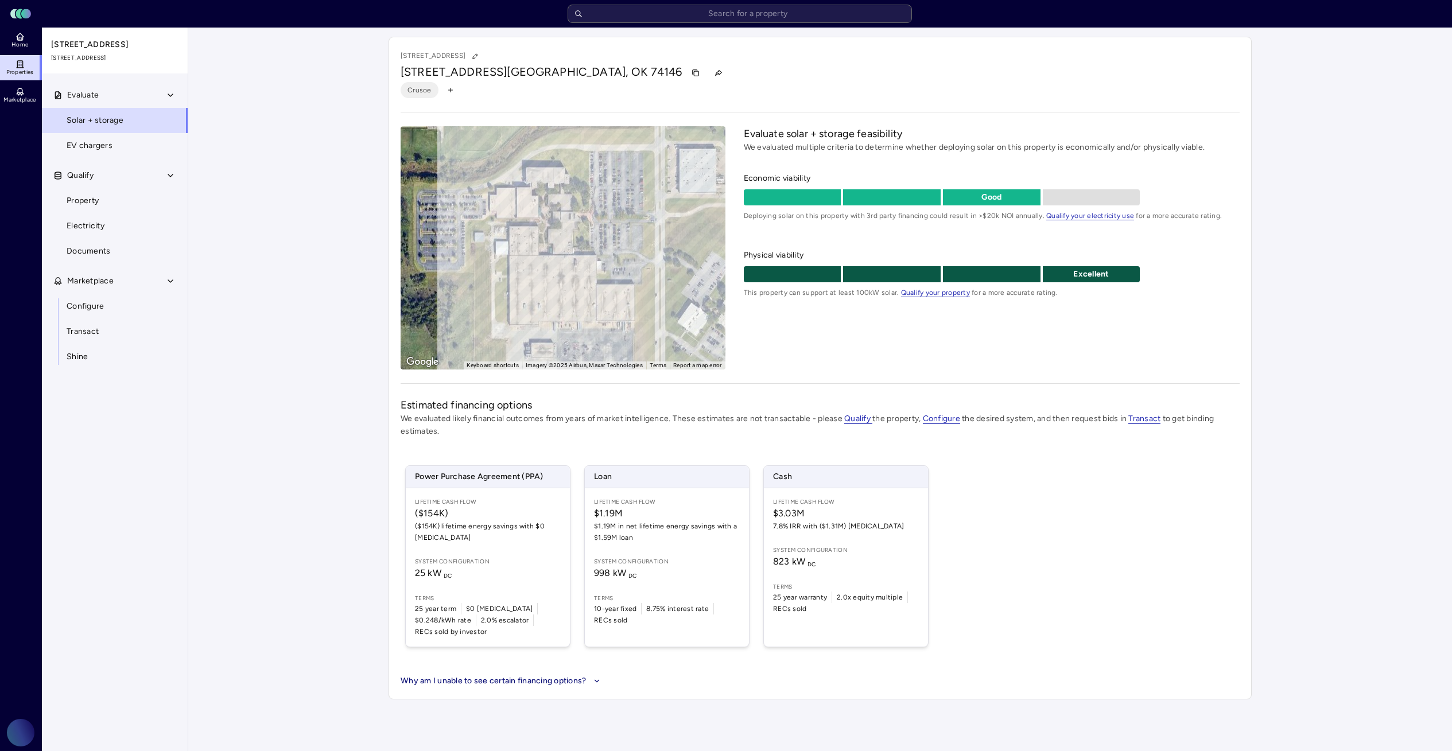
click at [969, 348] on div "Evaluate solar + storage feasibility We evaluated multiple criteria to determin…" at bounding box center [992, 247] width 496 height 243
click at [131, 198] on link "Property" at bounding box center [114, 200] width 147 height 25
